Goal: Navigation & Orientation: Find specific page/section

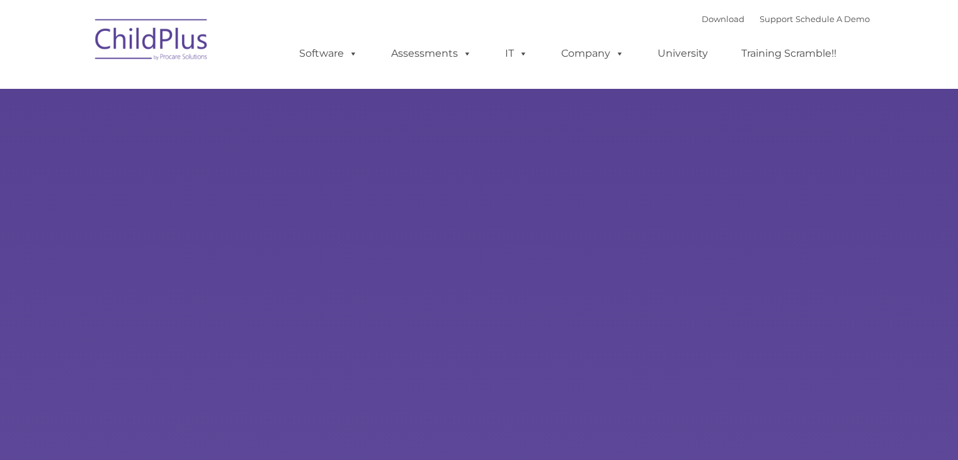
select select "MEDIUM"
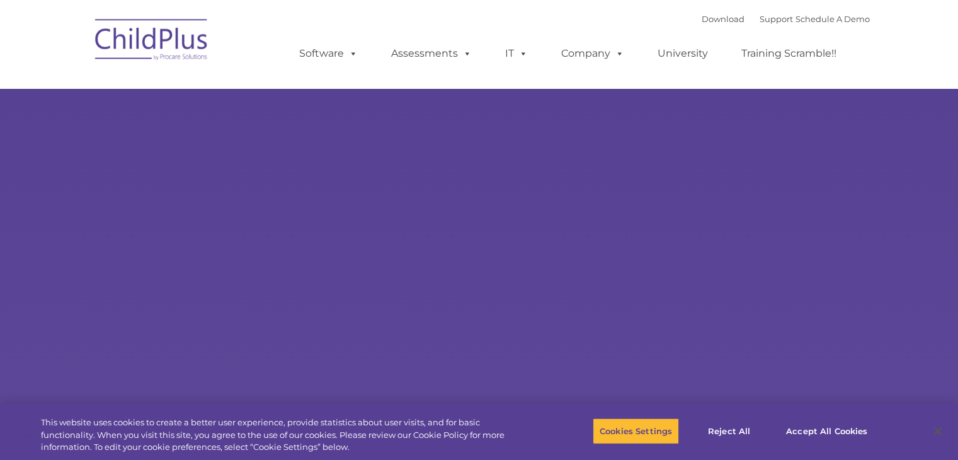
type input ""
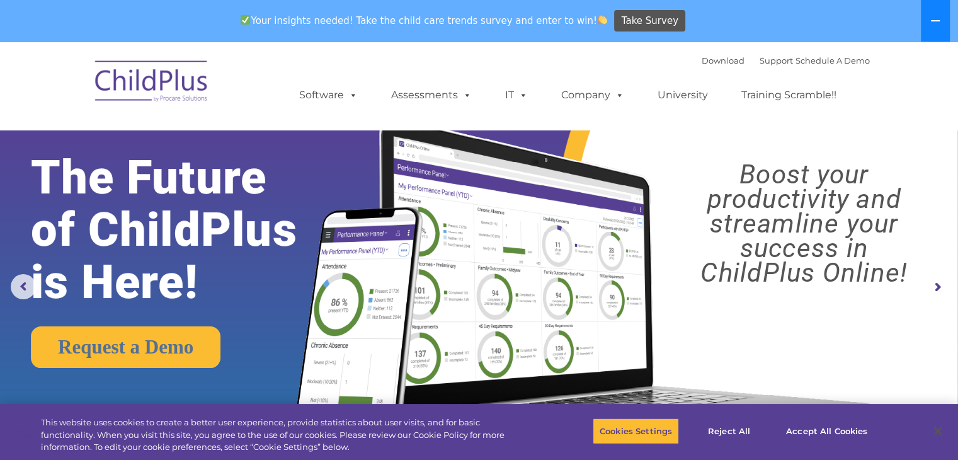
click at [932, 20] on icon at bounding box center [935, 21] width 10 height 10
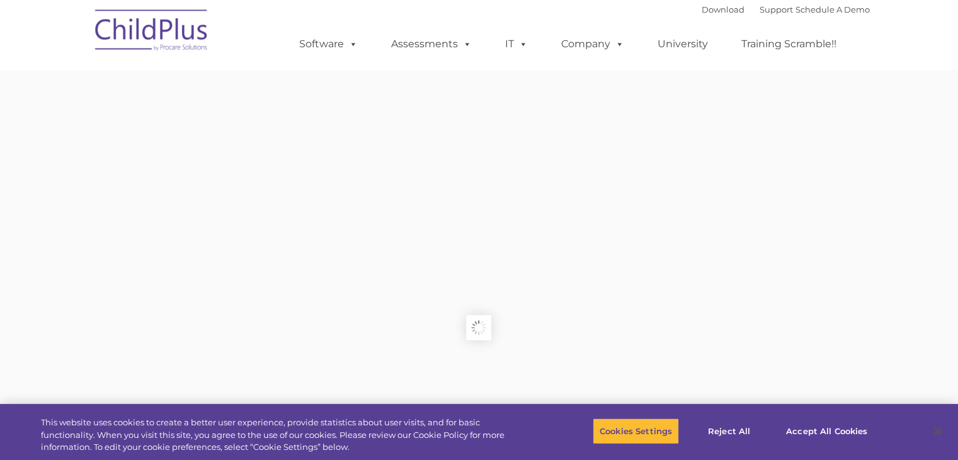
type input ""
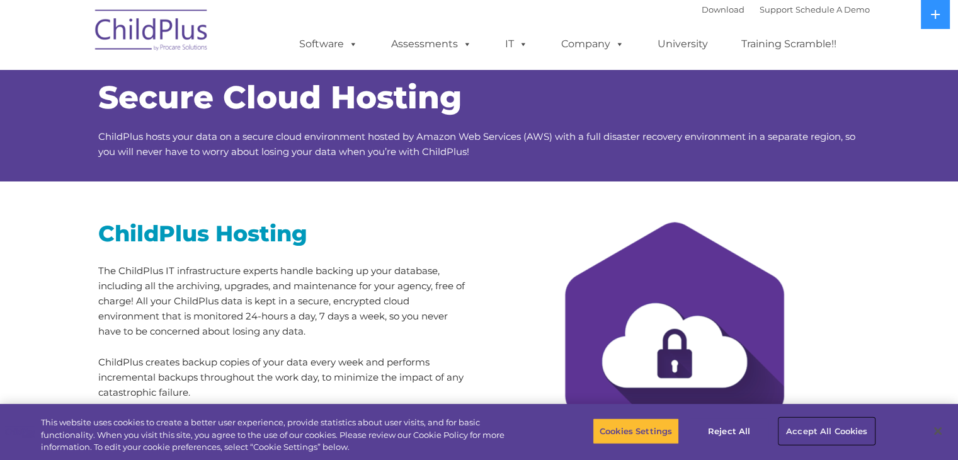
click at [843, 421] on button "Accept All Cookies" at bounding box center [826, 431] width 95 height 26
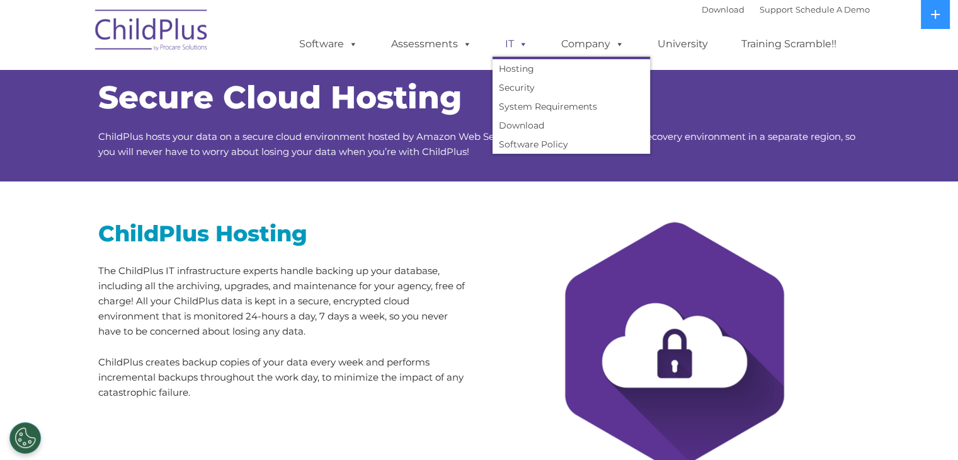
click at [519, 46] on span at bounding box center [521, 44] width 14 height 12
